Goal: Transaction & Acquisition: Purchase product/service

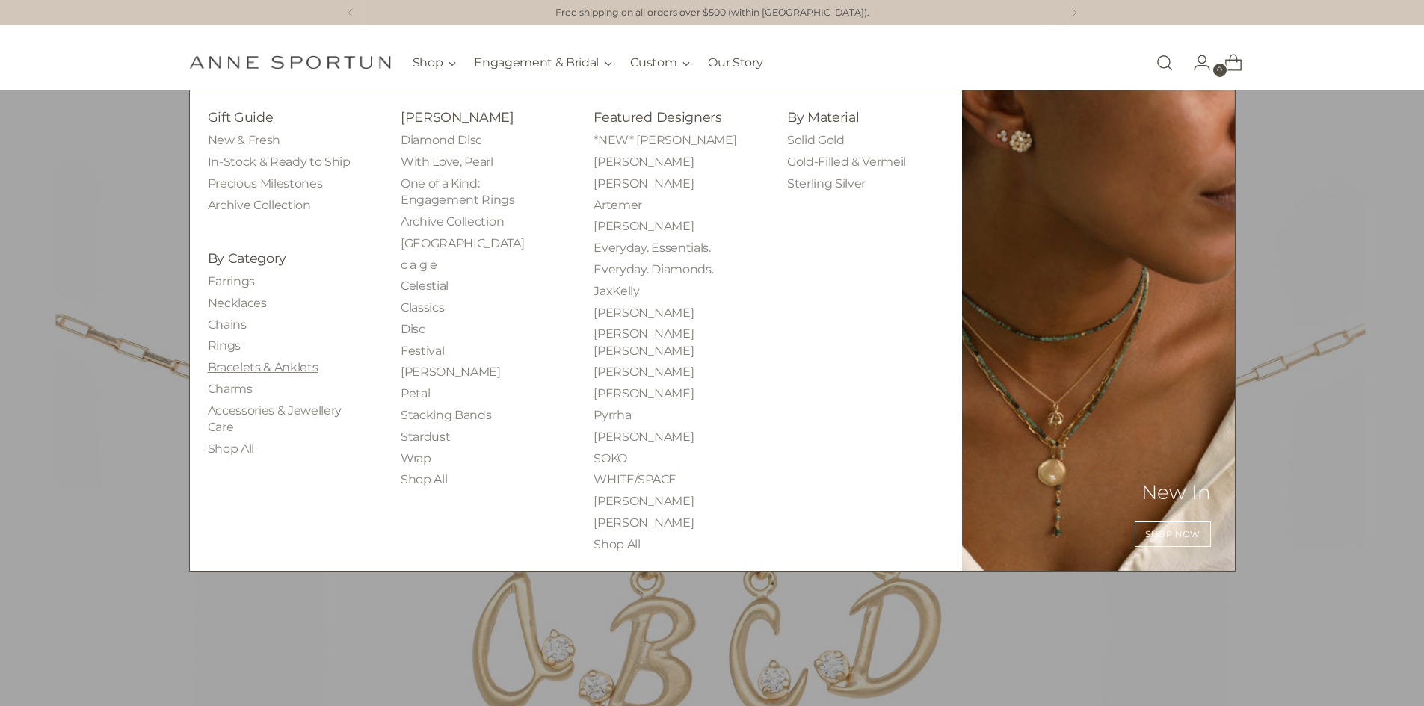
click at [287, 365] on link "Bracelets & Anklets" at bounding box center [263, 367] width 111 height 14
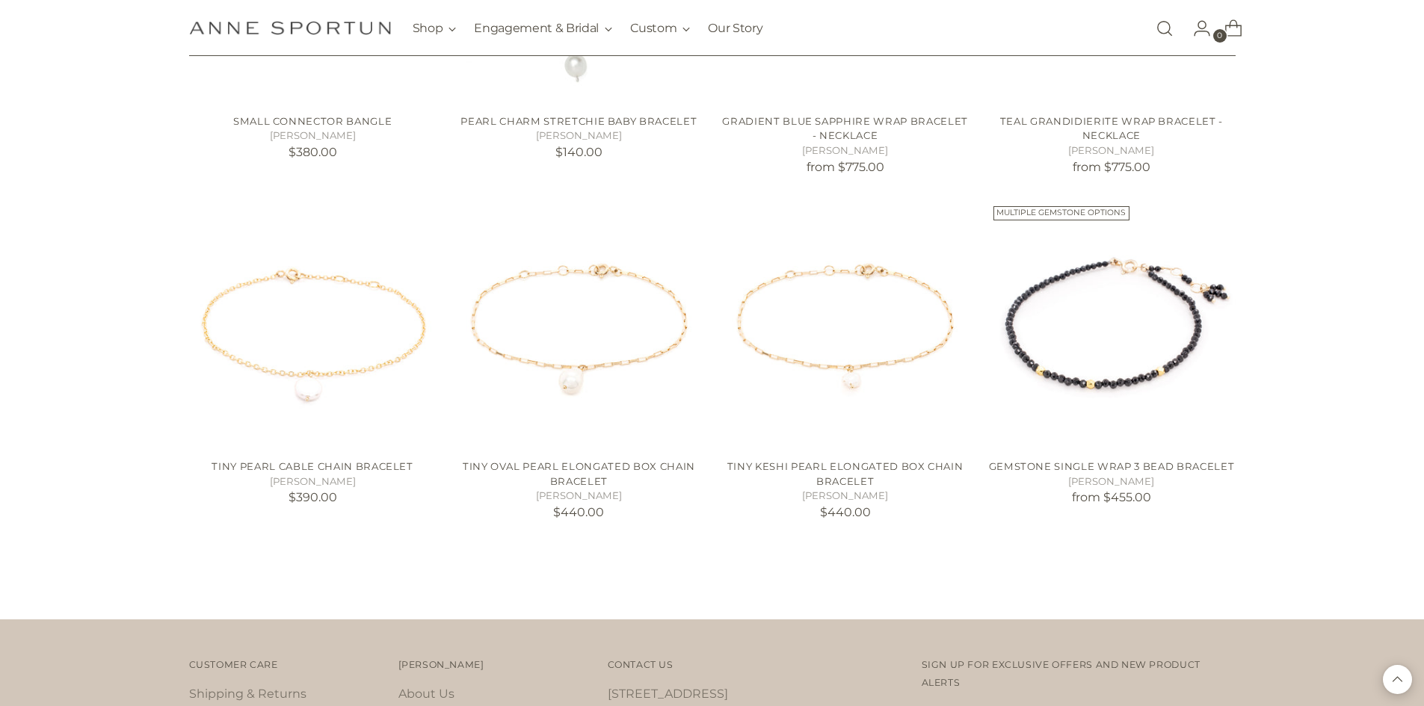
scroll to position [1196, 0]
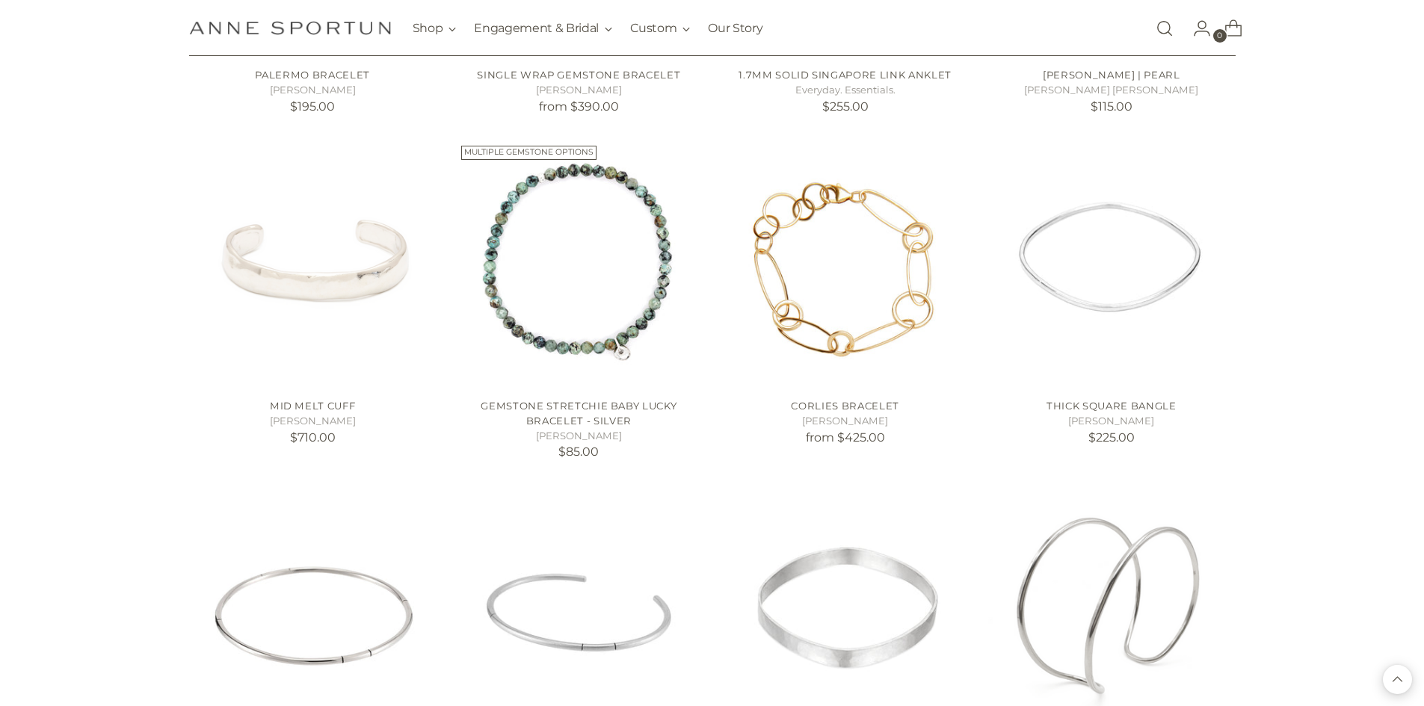
scroll to position [2018, 0]
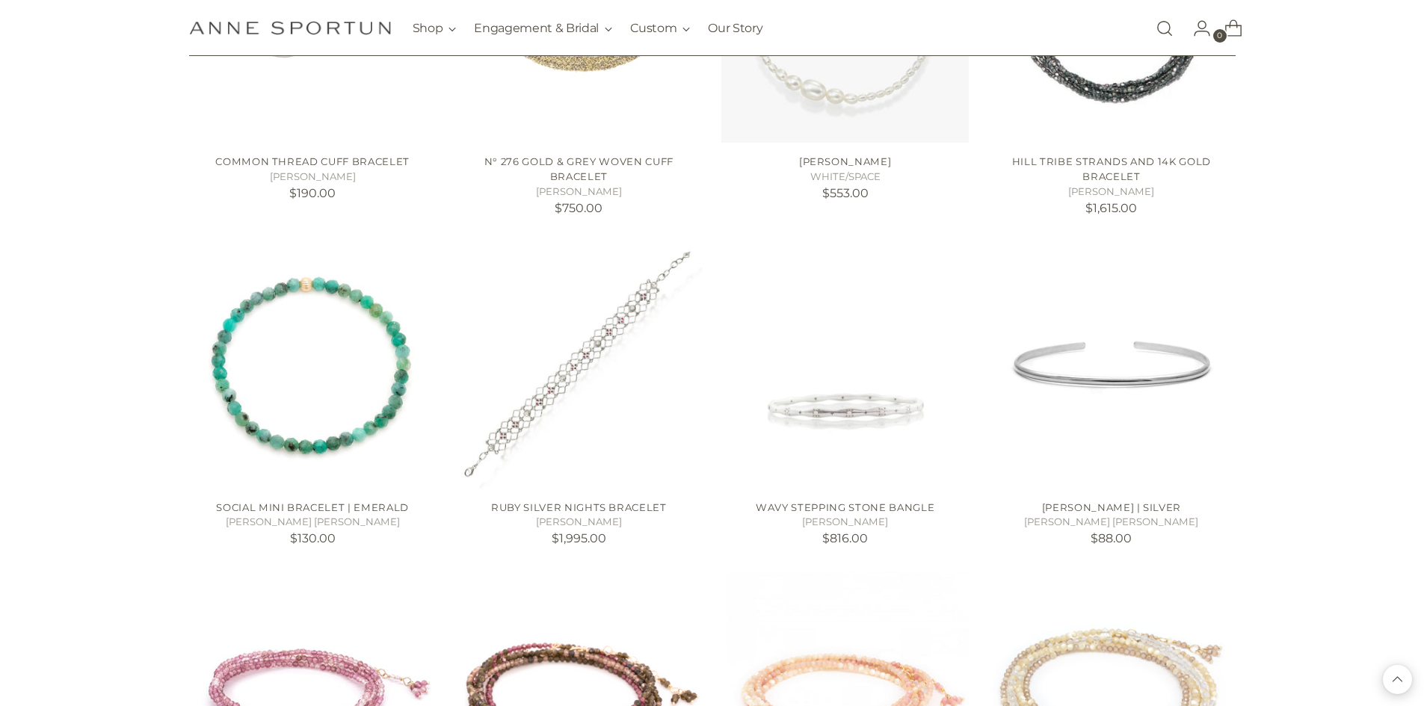
scroll to position [3288, 0]
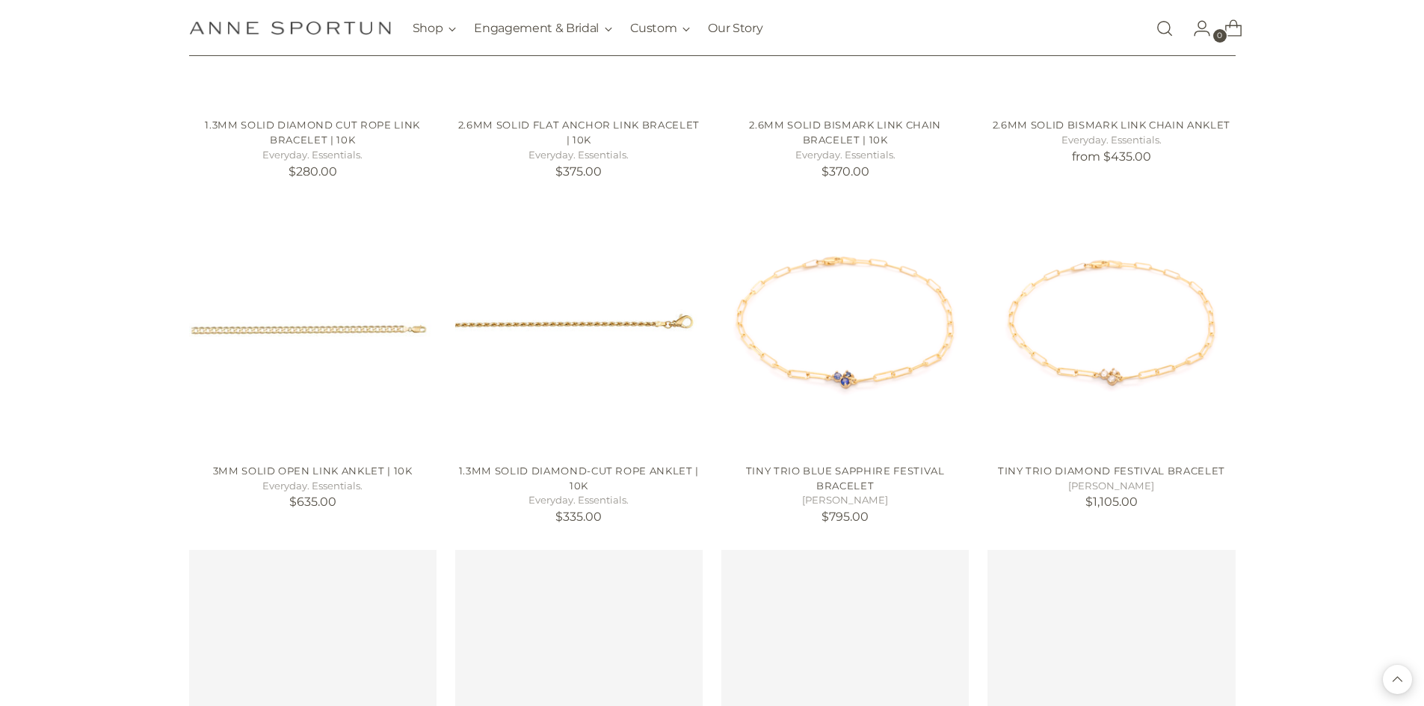
scroll to position [6828, 0]
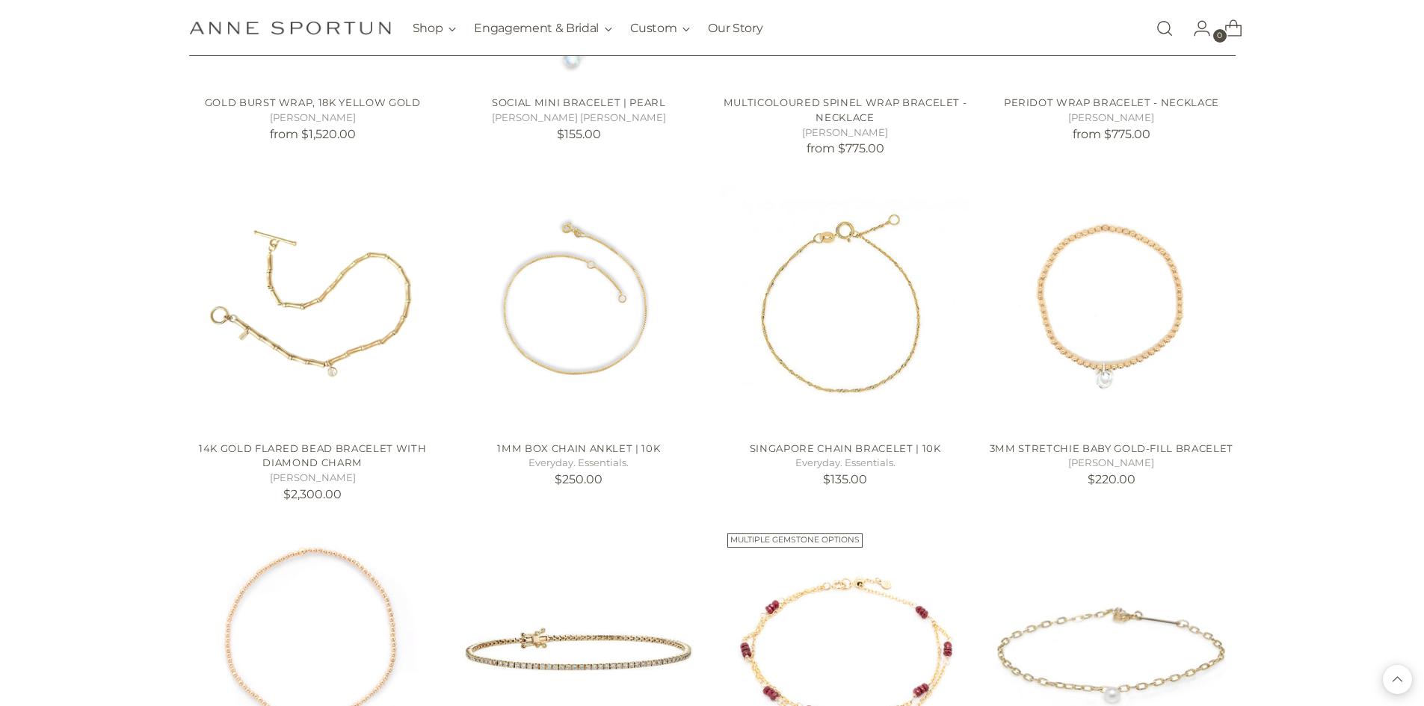
scroll to position [8472, 0]
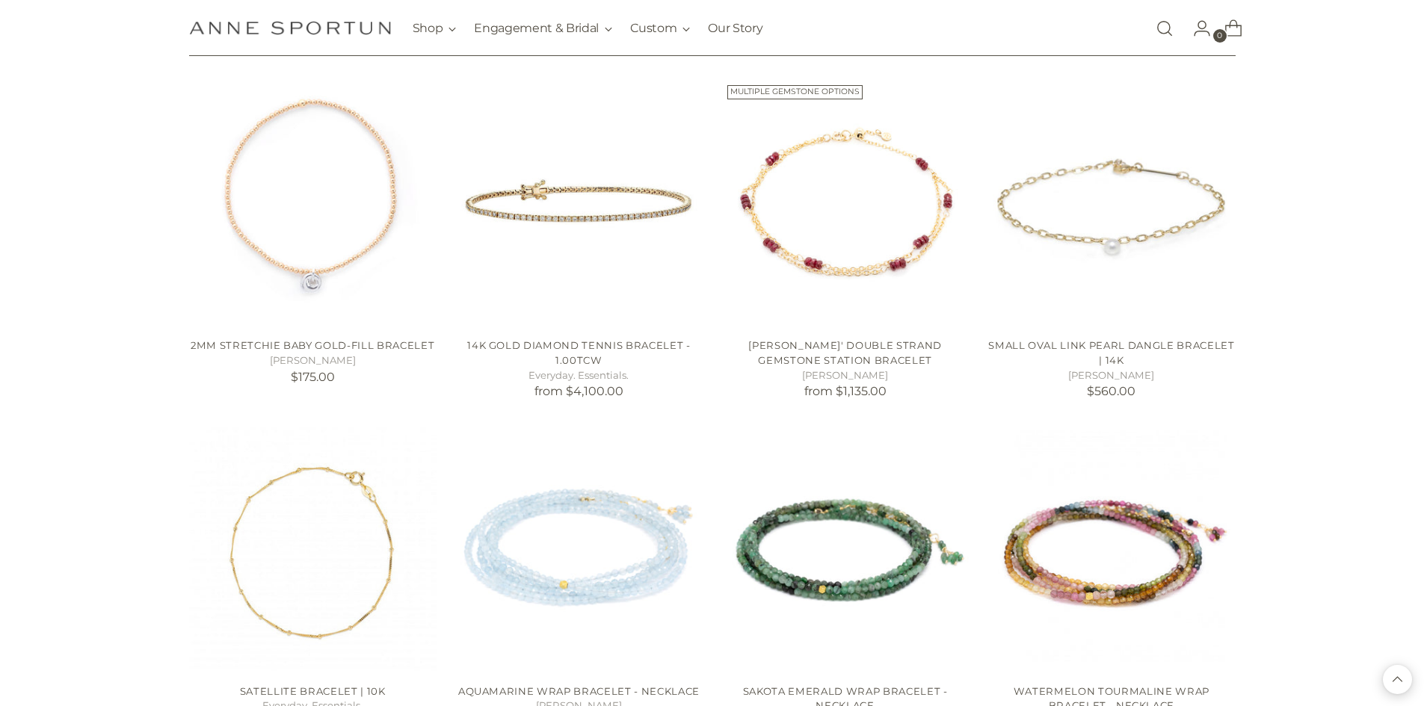
scroll to position [8920, 0]
